Goal: Use online tool/utility: Utilize a website feature to perform a specific function

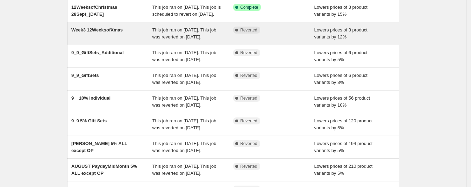
scroll to position [65, 0]
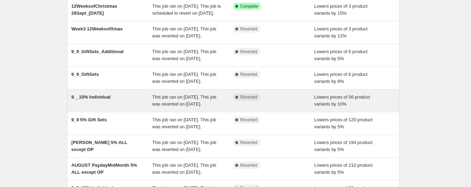
click at [141, 108] on div "9__10% Individual" at bounding box center [111, 101] width 81 height 14
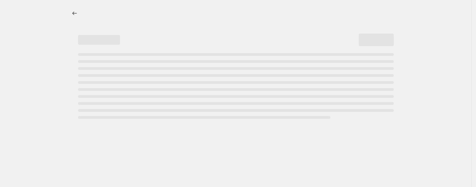
select select "percentage"
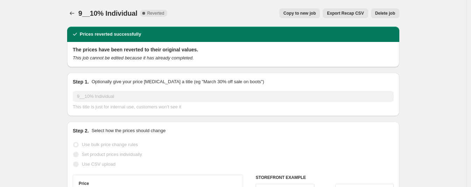
click at [301, 11] on span "Copy to new job" at bounding box center [300, 13] width 33 height 6
select select "percentage"
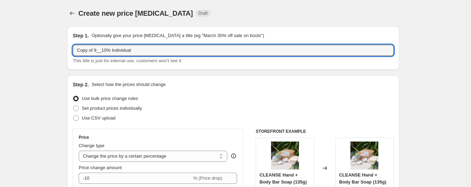
drag, startPoint x: 97, startPoint y: 52, endPoint x: 35, endPoint y: 52, distance: 61.3
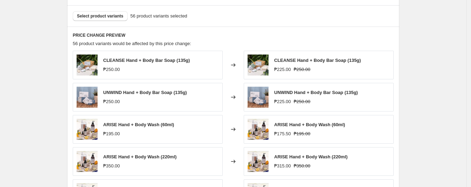
scroll to position [384, 0]
type input "10_10__10% Individual"
click at [98, 16] on span "Select product variants" at bounding box center [100, 16] width 47 height 6
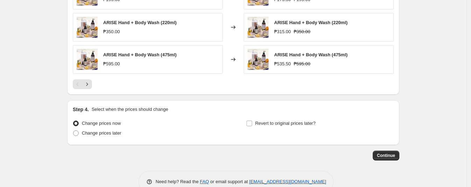
scroll to position [533, 0]
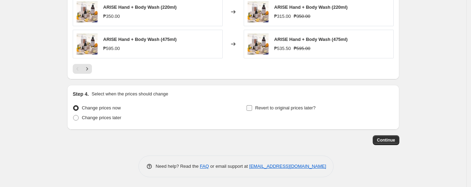
click at [261, 106] on span "Revert to original prices later?" at bounding box center [285, 107] width 61 height 5
click at [252, 106] on input "Revert to original prices later?" at bounding box center [250, 108] width 6 height 6
checkbox input "true"
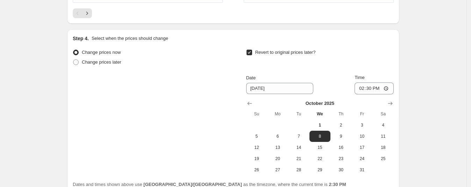
scroll to position [591, 0]
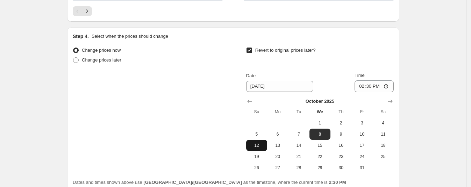
click at [255, 144] on span "12" at bounding box center [256, 146] width 15 height 6
type input "[DATE]"
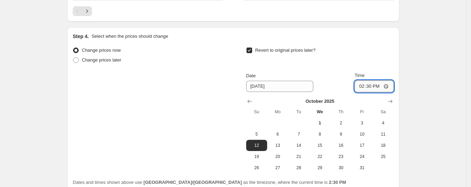
click at [364, 86] on input "14:30" at bounding box center [374, 86] width 39 height 12
type input "23:59"
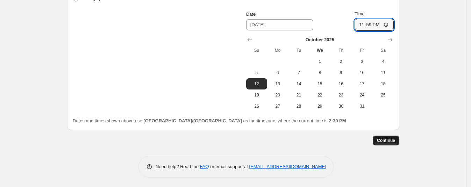
click at [392, 138] on span "Continue" at bounding box center [386, 141] width 18 height 6
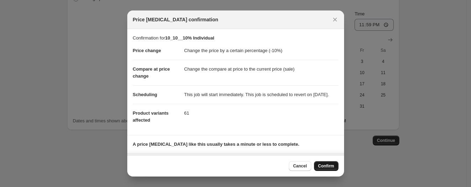
click at [325, 167] on span "Confirm" at bounding box center [326, 166] width 16 height 6
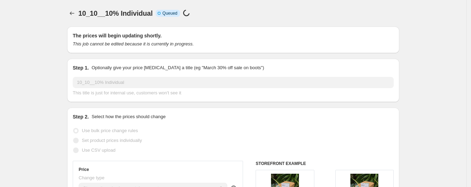
scroll to position [652, 0]
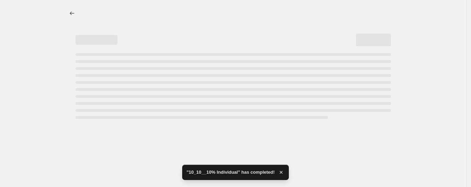
select select "percentage"
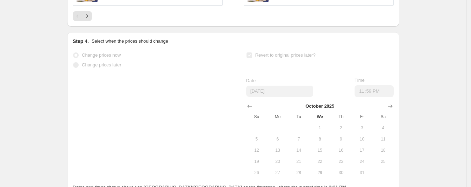
scroll to position [0, 0]
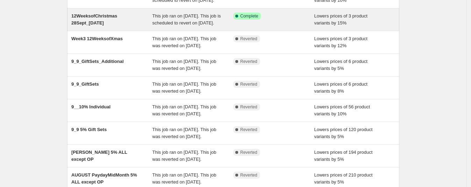
scroll to position [78, 0]
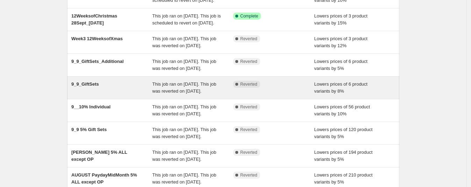
click at [110, 95] on div "9_9_GiftSets" at bounding box center [111, 88] width 81 height 14
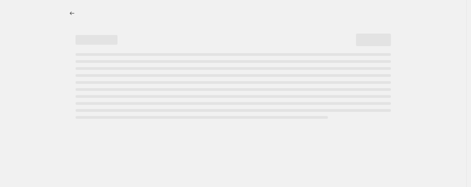
select select "percentage"
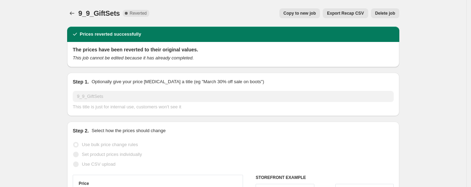
click at [309, 13] on span "Copy to new job" at bounding box center [300, 13] width 33 height 6
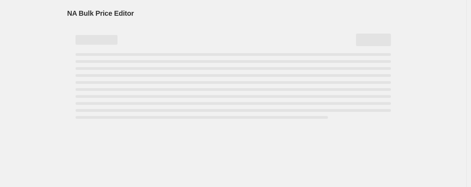
select select "percentage"
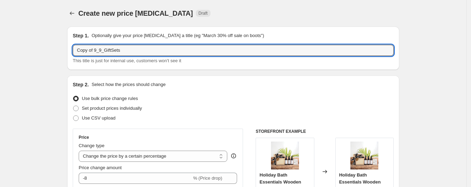
drag, startPoint x: 98, startPoint y: 52, endPoint x: -21, endPoint y: 51, distance: 118.7
click at [0, 51] on html "Home Settings Plans Skip to content Create new price [MEDICAL_DATA]. This page …" at bounding box center [235, 93] width 471 height 187
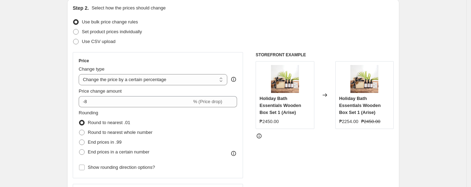
scroll to position [88, 0]
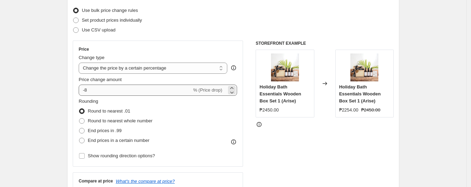
type input "10_10_5%GiftSets"
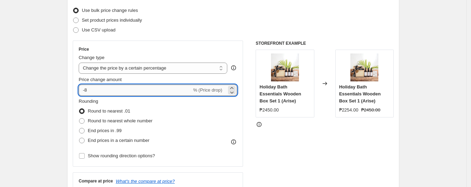
click at [129, 91] on input "-8" at bounding box center [135, 90] width 113 height 11
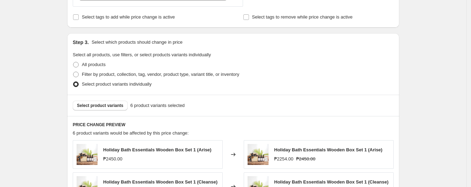
scroll to position [299, 0]
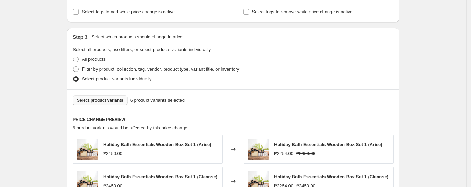
type input "-5"
click at [103, 101] on span "Select product variants" at bounding box center [100, 101] width 47 height 6
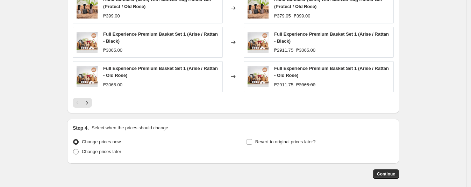
scroll to position [542, 0]
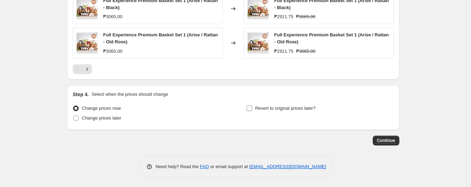
click at [268, 106] on span "Revert to original prices later?" at bounding box center [285, 108] width 61 height 5
click at [252, 106] on input "Revert to original prices later?" at bounding box center [250, 109] width 6 height 6
checkbox input "true"
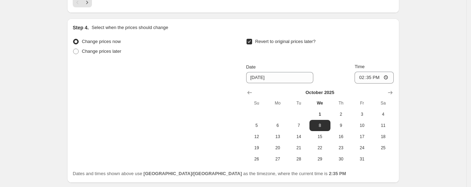
scroll to position [609, 0]
click at [258, 138] on span "12" at bounding box center [256, 137] width 15 height 6
type input "[DATE]"
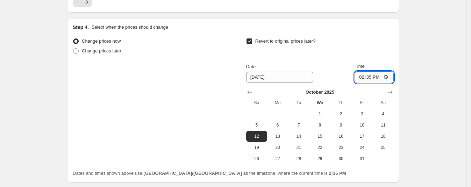
click at [362, 77] on input "14:35" at bounding box center [374, 77] width 39 height 12
type input "23:59"
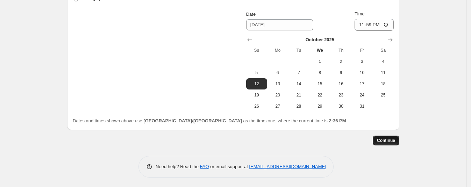
click at [394, 138] on span "Continue" at bounding box center [386, 141] width 18 height 6
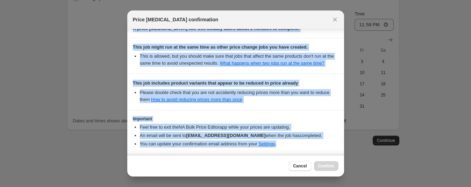
scroll to position [157, 0]
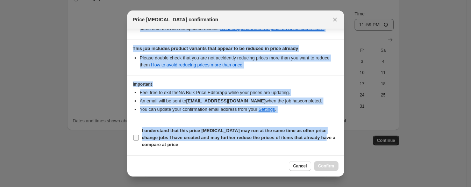
drag, startPoint x: 344, startPoint y: 66, endPoint x: 326, endPoint y: 135, distance: 70.5
click at [326, 135] on div "Confirmation for 10_10_5%GiftSets Price change Change the price by a certain pe…" at bounding box center [235, 92] width 217 height 126
click at [138, 138] on input "I understand that this price [MEDICAL_DATA] may run at the same time as other p…" at bounding box center [136, 138] width 6 height 6
checkbox input "true"
click at [325, 168] on span "Confirm" at bounding box center [326, 166] width 16 height 6
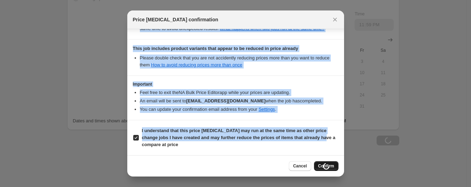
scroll to position [661, 0]
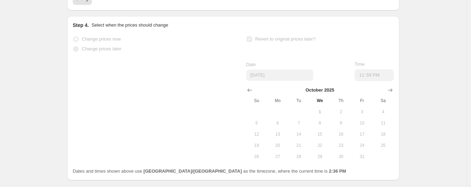
select select "percentage"
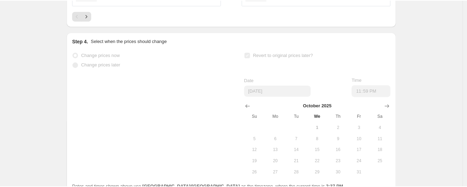
scroll to position [0, 0]
